Goal: Navigation & Orientation: Go to known website

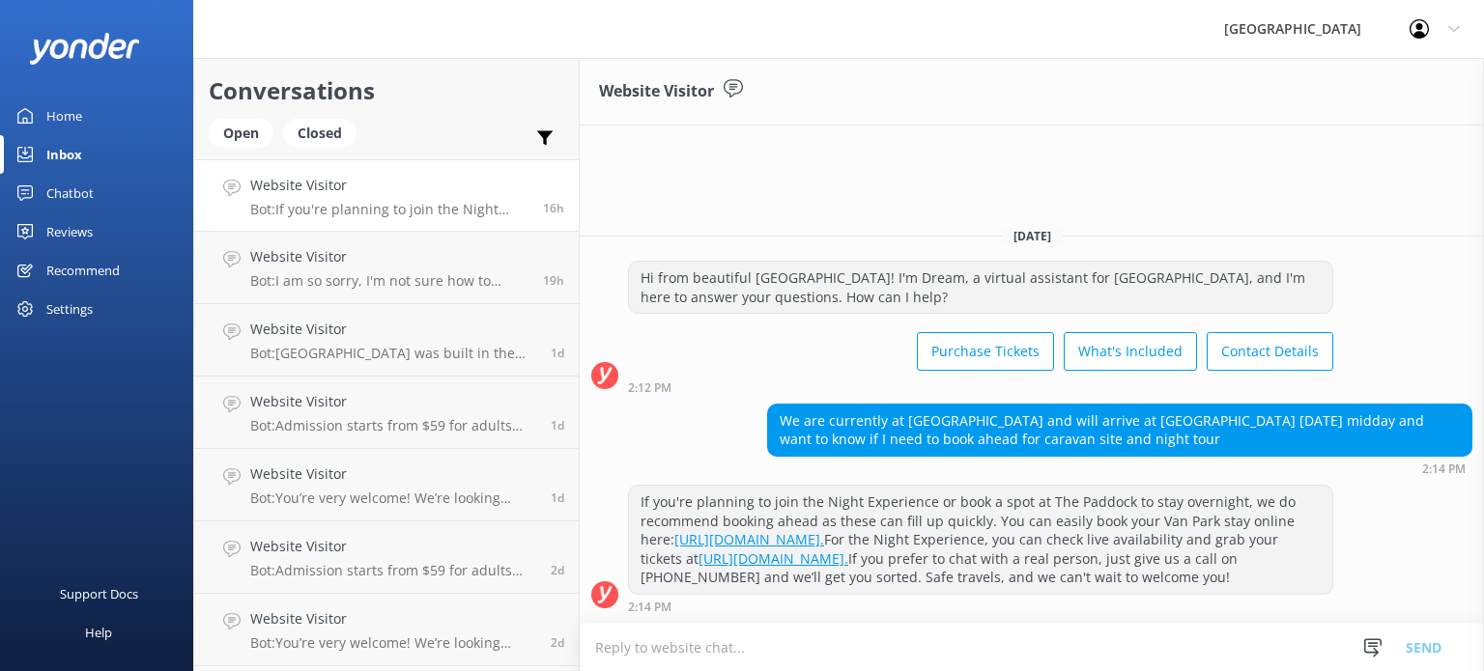
click at [51, 111] on div "Home" at bounding box center [64, 116] width 36 height 39
